Goal: Task Accomplishment & Management: Use online tool/utility

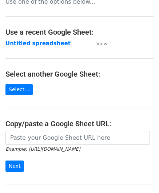
scroll to position [73, 0]
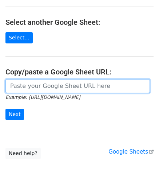
click at [39, 83] on input "url" at bounding box center [77, 86] width 145 height 14
paste input "[URL][DOMAIN_NAME]"
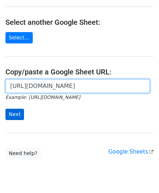
scroll to position [0, 158]
type input "[URL][DOMAIN_NAME]"
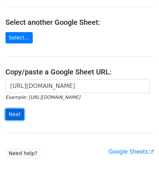
scroll to position [0, 0]
click at [16, 114] on input "Next" at bounding box center [14, 114] width 19 height 11
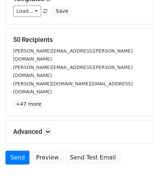
scroll to position [89, 0]
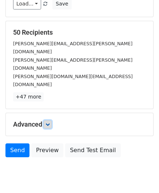
click at [50, 122] on icon at bounding box center [48, 124] width 4 height 4
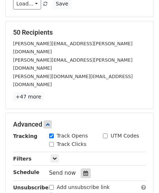
click at [83, 171] on icon at bounding box center [85, 173] width 5 height 5
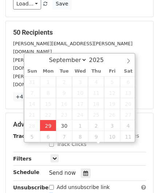
type input "[DATE] 12:00"
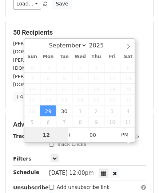
paste input "Hour"
type input "2"
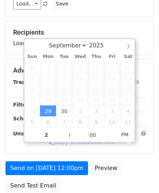
type input "[DATE] 14:00"
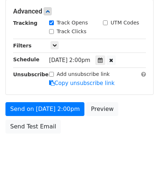
scroll to position [177, 0]
